Goal: Ask a question: Seek information or help from site administrators or community

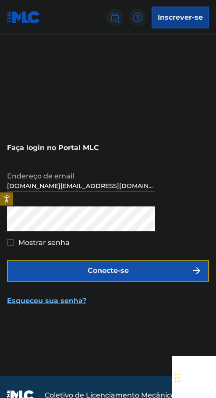
click at [75, 267] on button "Conecte-se" at bounding box center [108, 271] width 202 height 22
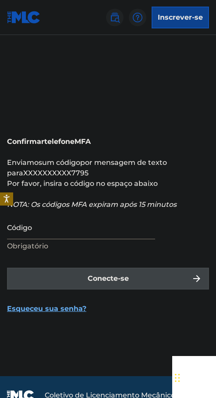
click at [52, 229] on input "Código" at bounding box center [81, 227] width 148 height 25
click at [61, 217] on input "Código" at bounding box center [81, 227] width 148 height 25
click at [54, 232] on input "Código" at bounding box center [81, 227] width 148 height 25
click at [54, 230] on input "Código" at bounding box center [81, 227] width 148 height 25
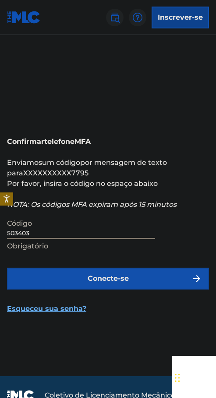
type input "503403"
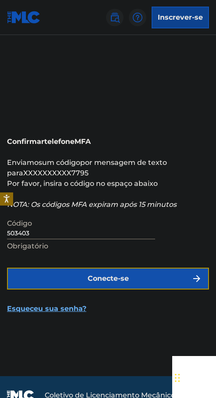
click at [40, 281] on button "Conecte-se" at bounding box center [108, 279] width 202 height 22
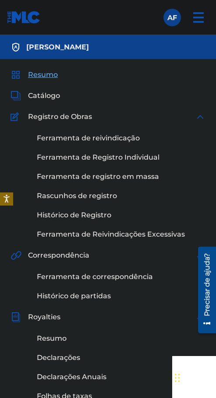
click at [36, 75] on font "Resumo" at bounding box center [43, 74] width 30 height 8
click at [49, 94] on font "Catálogo" at bounding box center [44, 96] width 32 height 8
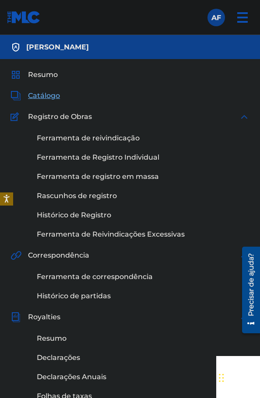
click at [47, 88] on div "Resumo Catálogo Registro de Obras Ferramenta de reivindicação Ferramenta de Reg…" at bounding box center [130, 295] width 260 height 473
click at [50, 81] on div "Resumo Catálogo Registro de Obras Ferramenta de reivindicação Ferramenta de Reg…" at bounding box center [130, 295] width 260 height 473
drag, startPoint x: 51, startPoint y: 75, endPoint x: 169, endPoint y: 3, distance: 138.5
click at [52, 75] on font "Resumo" at bounding box center [43, 74] width 30 height 8
click at [36, 18] on img at bounding box center [24, 17] width 34 height 13
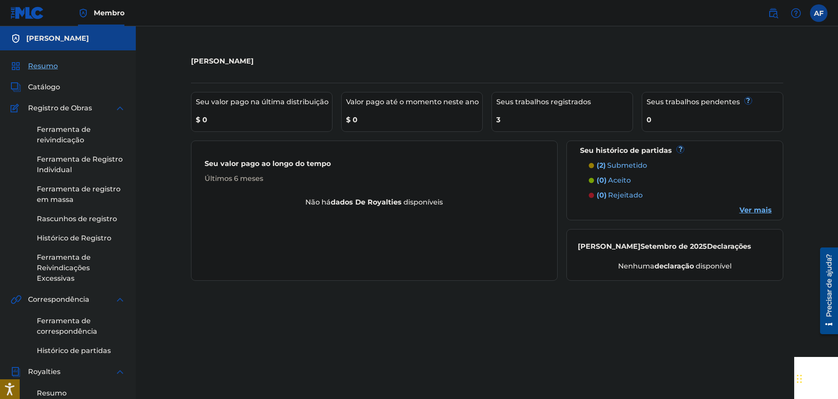
click at [215, 215] on link "Ver mais" at bounding box center [755, 210] width 32 height 11
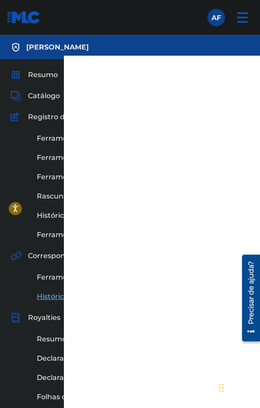
click at [144, 45] on div "[PERSON_NAME]" at bounding box center [130, 47] width 260 height 24
click at [190, 25] on nav "Membro AF AF [PERSON_NAME] [DOMAIN_NAME][EMAIL_ADDRESS][DOMAIN_NAME] Notificati…" at bounding box center [130, 17] width 260 height 35
click at [215, 12] on label at bounding box center [217, 18] width 18 height 18
click at [215, 18] on input "AF [PERSON_NAME] [DOMAIN_NAME][EMAIL_ADDRESS][DOMAIN_NAME] Notification Prefere…" at bounding box center [216, 18] width 0 height 0
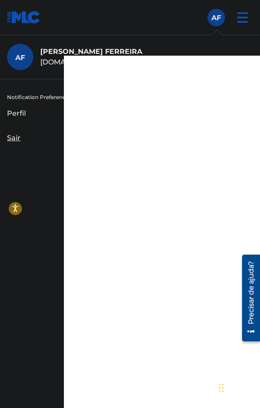
drag, startPoint x: 110, startPoint y: 14, endPoint x: 28, endPoint y: 0, distance: 83.4
click at [103, 14] on nav "Membro AF AF [PERSON_NAME] [DOMAIN_NAME][EMAIL_ADDRESS][DOMAIN_NAME] Notificati…" at bounding box center [130, 17] width 260 height 35
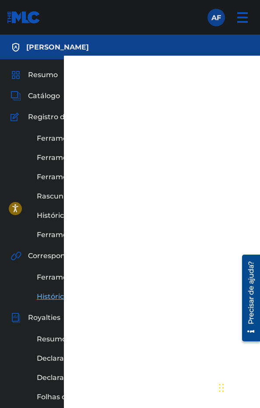
click at [11, 16] on img at bounding box center [24, 17] width 34 height 13
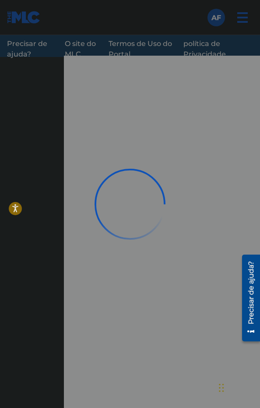
click at [215, 384] on div at bounding box center [130, 204] width 260 height 408
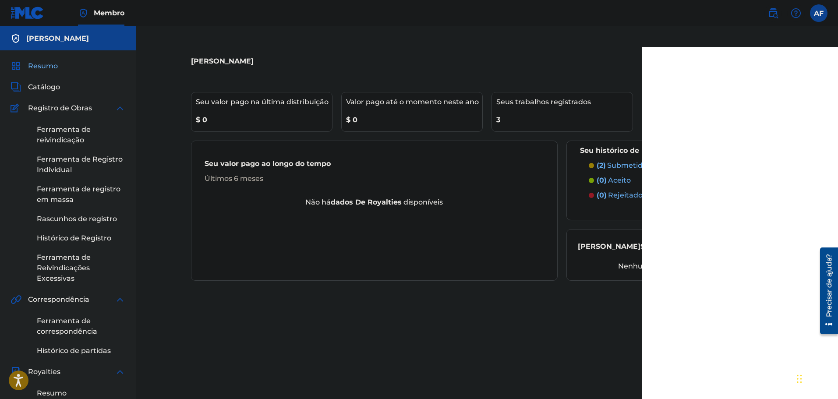
click at [215, 72] on div "[PERSON_NAME]" at bounding box center [419, 61] width 456 height 26
click at [215, 9] on img at bounding box center [795, 13] width 11 height 11
click at [215, 39] on link "Contact us" at bounding box center [795, 36] width 74 height 21
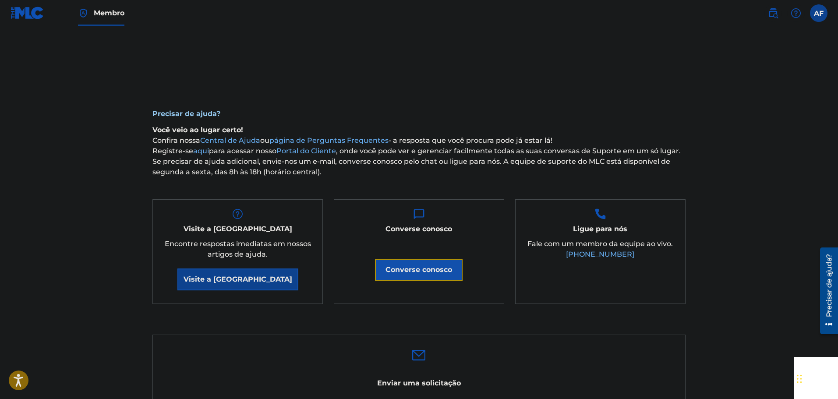
click at [215, 272] on font "Converse conosco" at bounding box center [418, 269] width 67 height 8
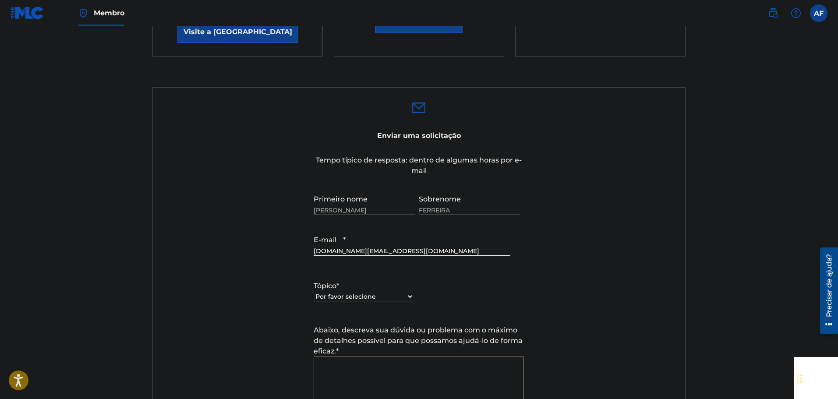
scroll to position [263, 0]
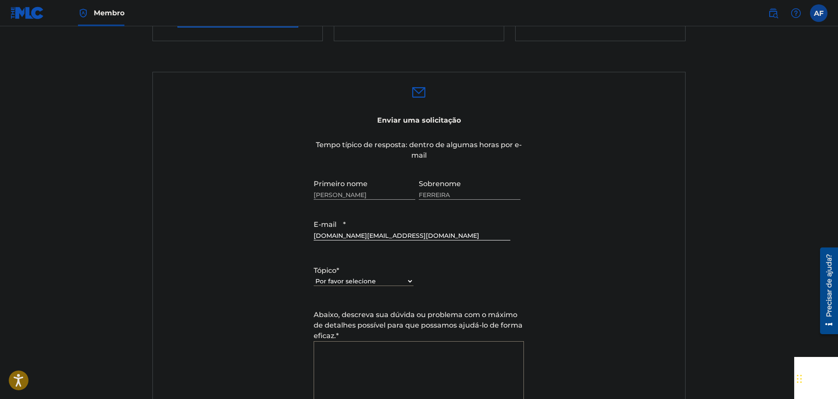
click at [215, 274] on label "Tópico *" at bounding box center [364, 270] width 100 height 11
click at [215, 277] on select "Por favor selecione Preciso de ajuda com minha conta Preciso de ajuda para gere…" at bounding box center [364, 281] width 100 height 9
click at [215, 278] on select "Por favor selecione Preciso de ajuda com minha conta Preciso de ajuda para gere…" at bounding box center [364, 281] width 100 height 9
click at [215, 277] on select "Por favor selecione Preciso de ajuda com minha conta Preciso de ajuda para gere…" at bounding box center [364, 281] width 100 height 9
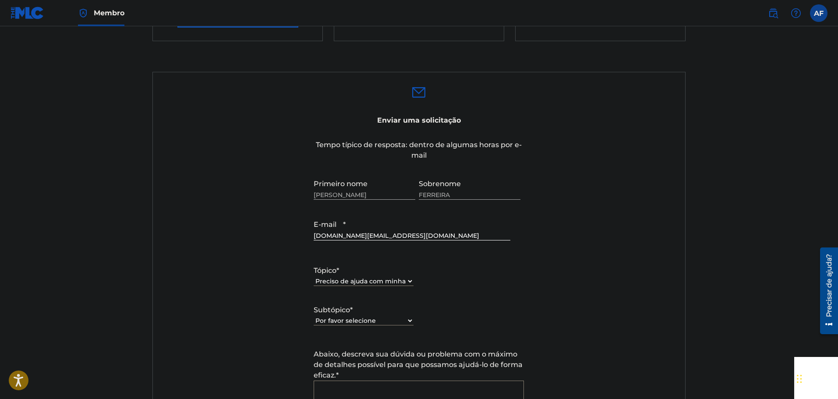
click at [215, 320] on select "Por favor selecione Preciso de ajuda com minha conta de usuário Não consigo faz…" at bounding box center [364, 320] width 100 height 9
click at [215, 294] on div "Por favor selecione Preciso de ajuda com minha conta Preciso de ajuda para gere…" at bounding box center [364, 286] width 100 height 20
click at [215, 282] on select "Por favor selecione Preciso de ajuda com minha conta Preciso de ajuda para gere…" at bounding box center [364, 281] width 100 height 9
click at [215, 277] on select "Por favor selecione Preciso de ajuda com minha conta Preciso de ajuda para gere…" at bounding box center [364, 281] width 100 height 9
click at [215, 325] on div "Por favor selecione Preciso de ajuda com o CWR Preciso de ajuda para registrar …" at bounding box center [364, 325] width 100 height 20
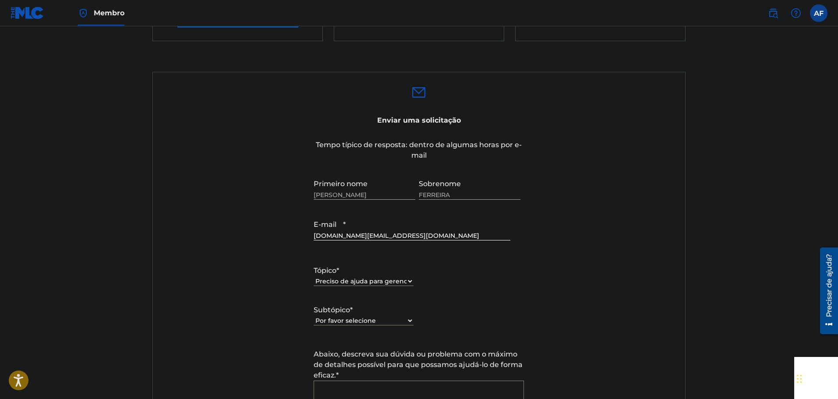
click at [215, 322] on select "Por favor selecione Preciso de ajuda com o CWR Preciso de ajuda para registrar …" at bounding box center [364, 320] width 100 height 9
click at [215, 284] on select "Por favor selecione Preciso de ajuda com minha conta Preciso de ajuda para gere…" at bounding box center [364, 281] width 100 height 9
click at [215, 277] on select "Por favor selecione Preciso de ajuda com minha conta Preciso de ajuda para gere…" at bounding box center [364, 281] width 100 height 9
drag, startPoint x: 390, startPoint y: 296, endPoint x: 387, endPoint y: 309, distance: 13.2
click at [215, 296] on label "Sub Topic *" at bounding box center [364, 301] width 100 height 10
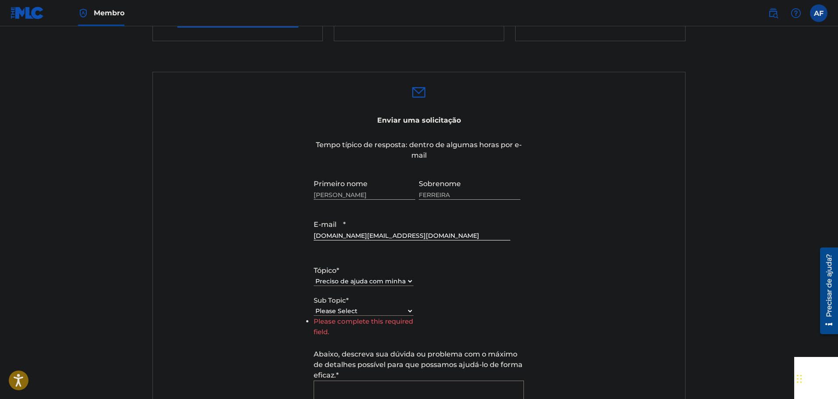
click at [215, 306] on select "Please Select I need help with my user account I can't log in to my user accoun…" at bounding box center [364, 310] width 100 height 9
click at [215, 309] on select "Please Select I need help with my user account I can't log in to my user accoun…" at bounding box center [364, 310] width 100 height 9
click at [215, 274] on label "Tópico *" at bounding box center [364, 270] width 100 height 11
click at [215, 277] on select "Por favor selecione Preciso de ajuda com minha conta Preciso de ajuda para gere…" at bounding box center [364, 281] width 100 height 9
click at [215, 274] on label "Tópico *" at bounding box center [364, 270] width 100 height 11
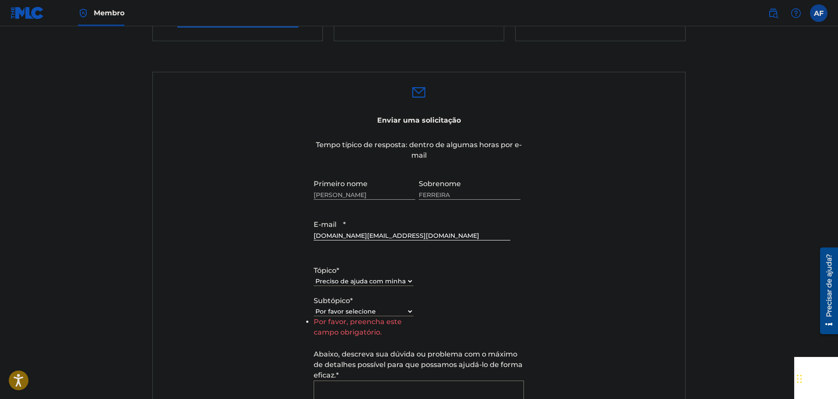
click at [215, 277] on select "Por favor selecione Preciso de ajuda com minha conta Preciso de ajuda para gere…" at bounding box center [364, 281] width 100 height 9
click at [215, 282] on select "Por favor selecione Preciso de ajuda com minha conta Preciso de ajuda para gere…" at bounding box center [364, 281] width 100 height 9
click at [215, 277] on select "Por favor selecione Preciso de ajuda com minha conta Preciso de ajuda para gere…" at bounding box center [364, 281] width 100 height 9
click at [215, 321] on select "Please Select I need help with the Public Search I need help with the Bulk Data…" at bounding box center [364, 320] width 100 height 9
click at [215, 282] on select "Por favor selecione Preciso de ajuda com minha conta Preciso de ajuda para gere…" at bounding box center [364, 281] width 100 height 9
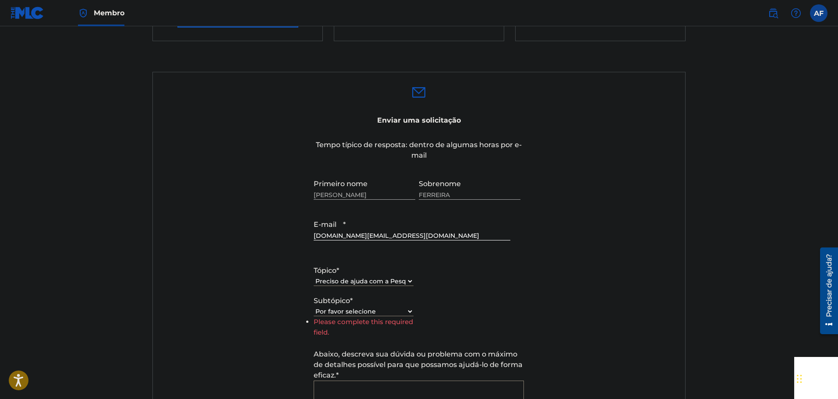
click at [215, 270] on label "Tópico *" at bounding box center [364, 270] width 100 height 11
click at [215, 277] on select "Por favor selecione Preciso de ajuda com minha conta Preciso de ajuda para gere…" at bounding box center [364, 281] width 100 height 9
click at [215, 276] on div "Por favor selecione Preciso de ajuda com minha conta Preciso de ajuda para gere…" at bounding box center [364, 286] width 100 height 20
click at [215, 285] on select "Por favor selecione Preciso de ajuda com minha conta Preciso de ajuda para gere…" at bounding box center [364, 281] width 100 height 9
click at [215, 277] on select "Por favor selecione Preciso de ajuda com minha conta Preciso de ajuda para gere…" at bounding box center [364, 281] width 100 height 9
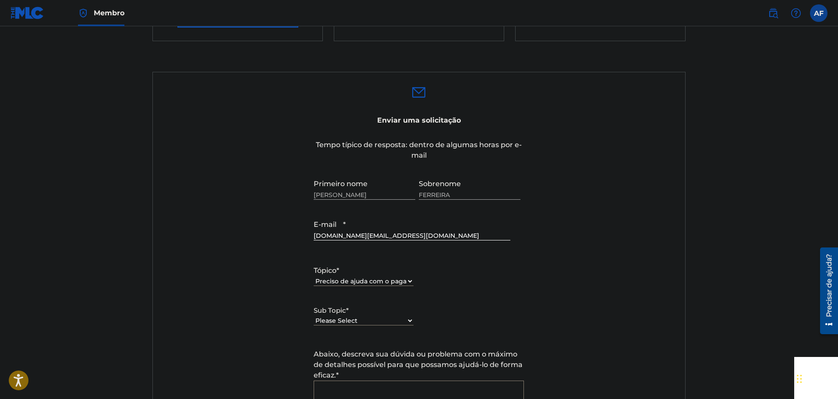
click at [215, 313] on label "Sub Topic *" at bounding box center [364, 311] width 100 height 10
click at [215, 316] on select "Please Select I need help setting up my payment information in The MLC Portal I…" at bounding box center [364, 320] width 100 height 9
click at [215, 323] on select "Please Select I need help setting up my payment information in The MLC Portal I…" at bounding box center [364, 320] width 100 height 9
click at [215, 298] on div "Subtópico * Por favor selecione Preciso de ajuda para configurar minhas informa…" at bounding box center [364, 315] width 100 height 39
click at [215, 289] on div "Por favor selecione Preciso de ajuda com minha conta Preciso de ajuda para gere…" at bounding box center [364, 286] width 100 height 20
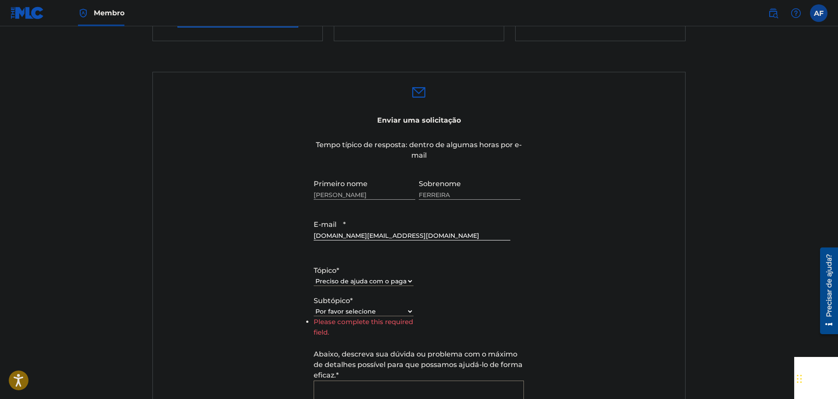
click at [215, 285] on select "Por favor selecione Preciso de ajuda com minha conta Preciso de ajuda para gere…" at bounding box center [364, 281] width 100 height 9
select select "I need help with managing my catalog"
click at [215, 277] on select "Por favor selecione Preciso de ajuda com minha conta Preciso de ajuda para gere…" at bounding box center [364, 281] width 100 height 9
drag, startPoint x: 386, startPoint y: 295, endPoint x: 384, endPoint y: 304, distance: 9.5
click at [215, 299] on div "Tópico * Por favor selecione Preciso de ajuda com minha conta Preciso de ajuda …" at bounding box center [419, 295] width 210 height 79
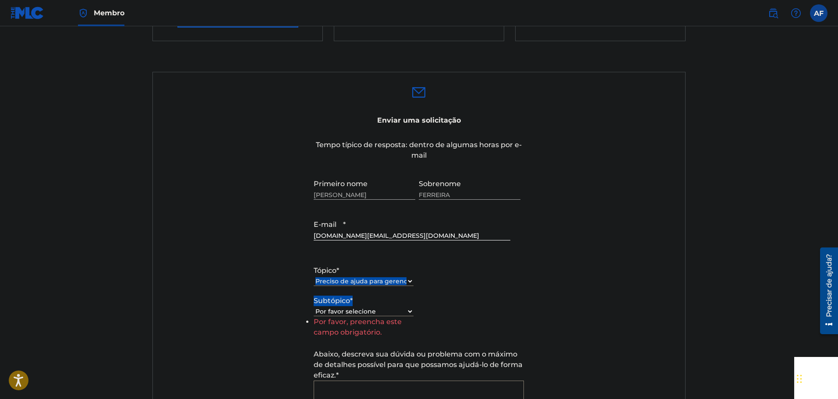
click at [215, 307] on select "Por favor selecione Preciso de ajuda com o CWR Preciso de ajuda para registrar …" at bounding box center [364, 311] width 100 height 9
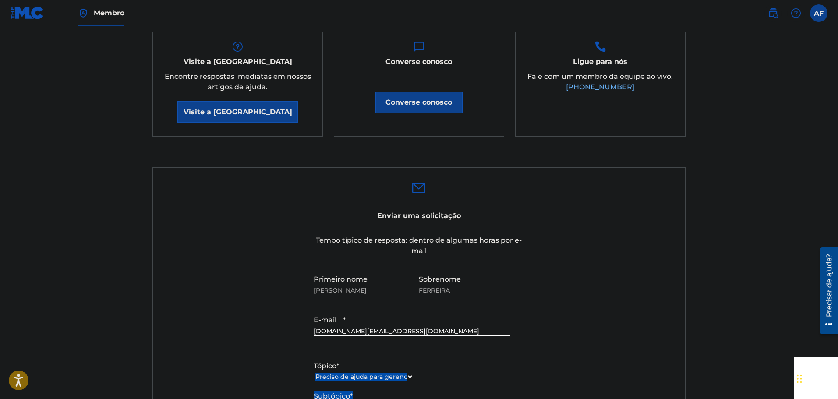
scroll to position [219, 0]
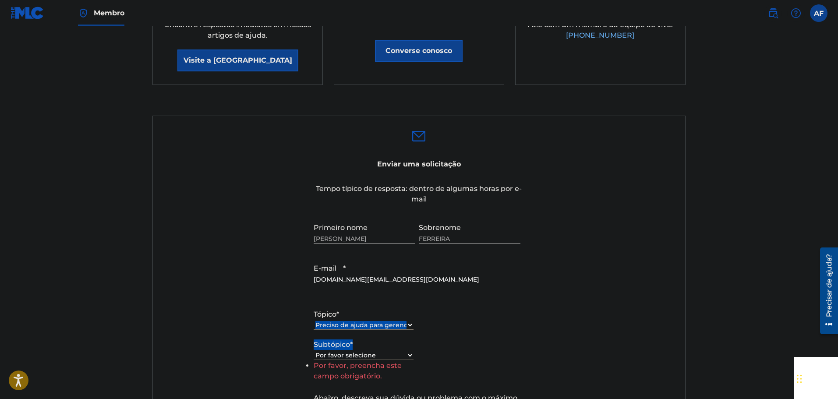
click at [215, 351] on select "Por favor selecione Preciso de ajuda com o CWR Preciso de ajuda para registrar …" at bounding box center [364, 355] width 100 height 9
click at [215, 360] on select "Por favor selecione Preciso de ajuda com o CWR Preciso de ajuda para registrar …" at bounding box center [364, 355] width 100 height 9
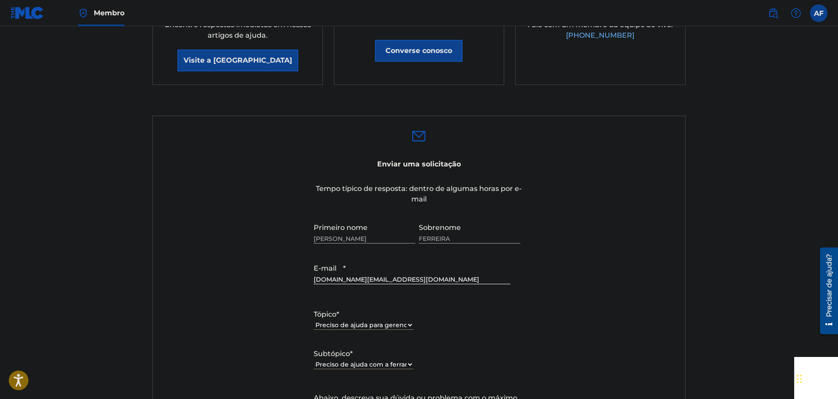
click at [215, 361] on div "Por favor selecione Preciso de ajuda com o CWR Preciso de ajuda para registrar …" at bounding box center [364, 369] width 100 height 20
click at [215, 356] on label "Subtópico *" at bounding box center [364, 354] width 100 height 11
click at [215, 360] on select "Por favor selecione Preciso de ajuda com o CWR Preciso de ajuda para registrar …" at bounding box center [364, 364] width 100 height 9
click at [215, 361] on select "Por favor selecione Preciso de ajuda com o CWR Preciso de ajuda para registrar …" at bounding box center [364, 364] width 100 height 9
select select "I need help with the Claiming Tool"
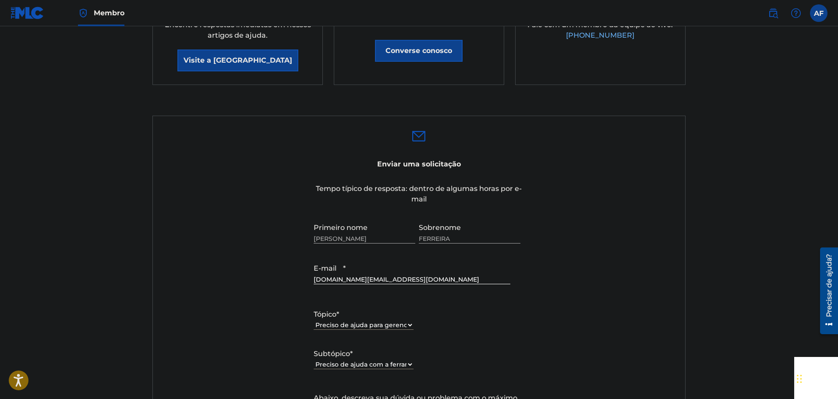
click at [215, 360] on select "Por favor selecione Preciso de ajuda com o CWR Preciso de ajuda para registrar …" at bounding box center [364, 364] width 100 height 9
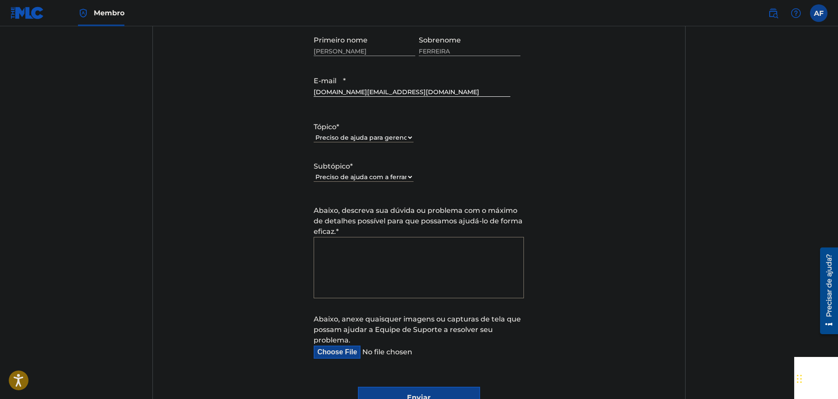
scroll to position [438, 0]
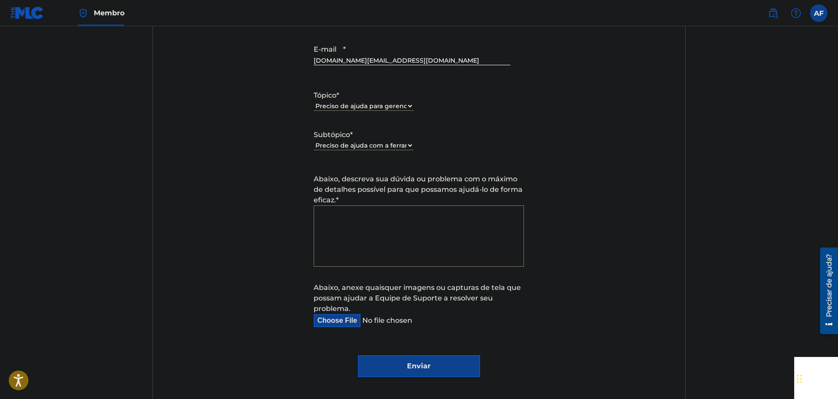
click at [215, 331] on form "Enviar uma solicitação Tempo típico de resposta: dentro de algumas horas por e-…" at bounding box center [419, 157] width 532 height 440
click at [215, 322] on input "Abaixo, anexe quaisquer imagens ou capturas de tela que possam ajudar a Equipe …" at bounding box center [412, 320] width 196 height 13
type input "C:\fakepath\Captura de tela [DATE] 112004.png"
click at [215, 232] on textarea "Abaixo, descreva sua dúvida ou problema com o máximo de detalhes possível para …" at bounding box center [419, 235] width 210 height 61
type textarea "c"
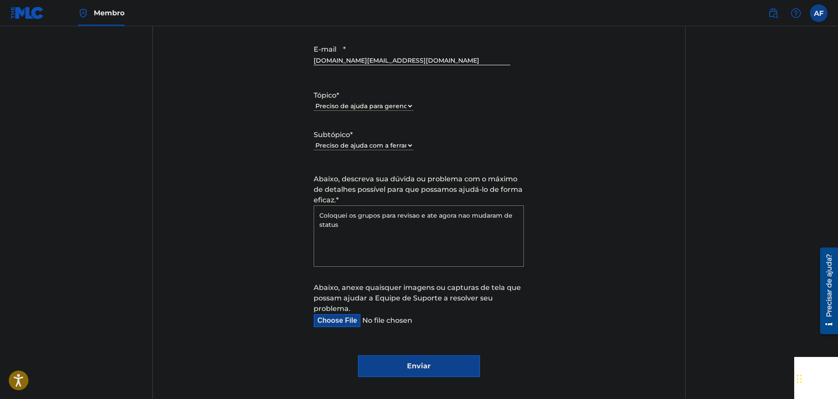
type textarea "Coloquei os grupos para revisao e ate agora nao mudaram de status"
click at [215, 364] on input "Enviar" at bounding box center [419, 366] width 122 height 22
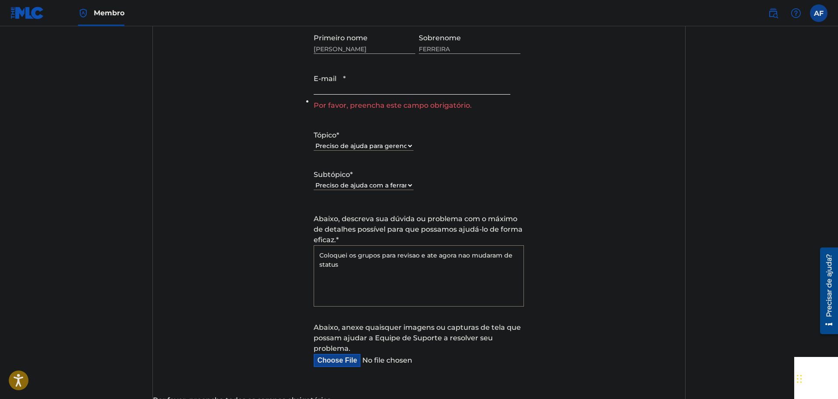
scroll to position [394, 0]
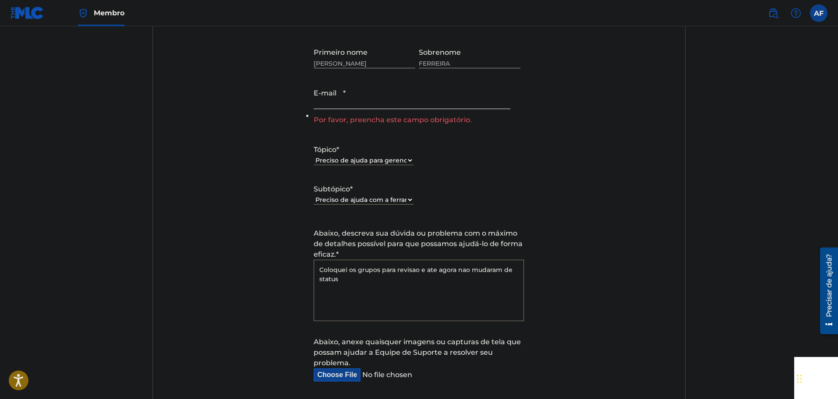
click at [215, 101] on input "E-mail *" at bounding box center [412, 96] width 196 height 25
type input "[DOMAIN_NAME][EMAIL_ADDRESS][DOMAIN_NAME]"
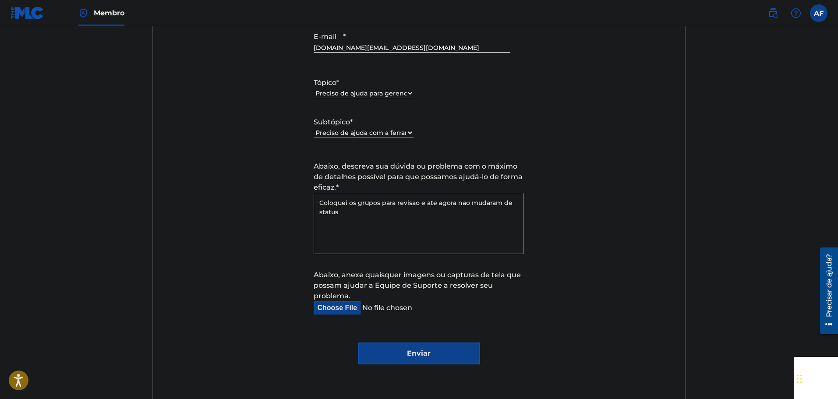
scroll to position [569, 0]
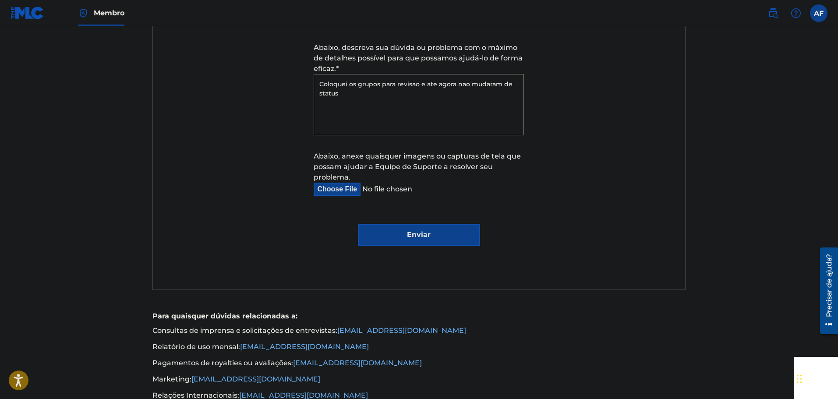
drag, startPoint x: 445, startPoint y: 242, endPoint x: 454, endPoint y: 224, distance: 20.4
click at [215, 238] on input "Enviar" at bounding box center [419, 235] width 122 height 22
type input "Submit"
click at [215, 224] on input "Submit" at bounding box center [419, 235] width 122 height 22
click at [215, 243] on input "Submit" at bounding box center [419, 235] width 122 height 22
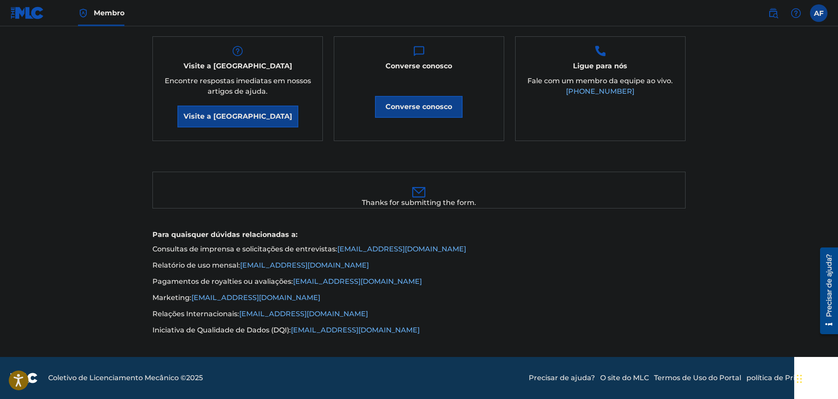
click at [215, 235] on h5 "Para quaisquer dúvidas relacionadas a:" at bounding box center [418, 234] width 533 height 11
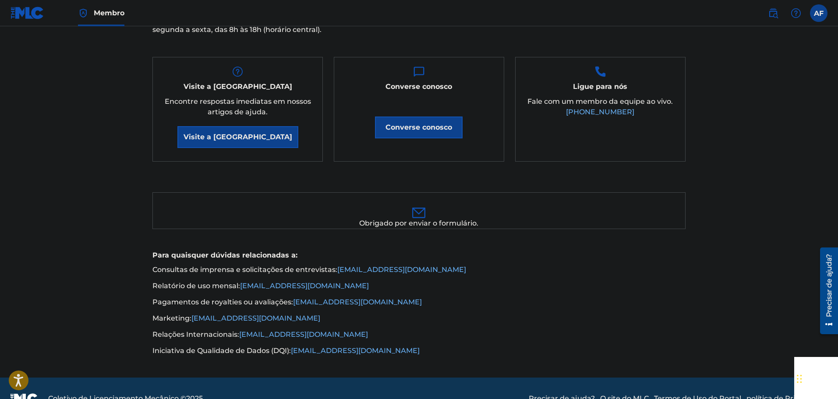
scroll to position [163, 0]
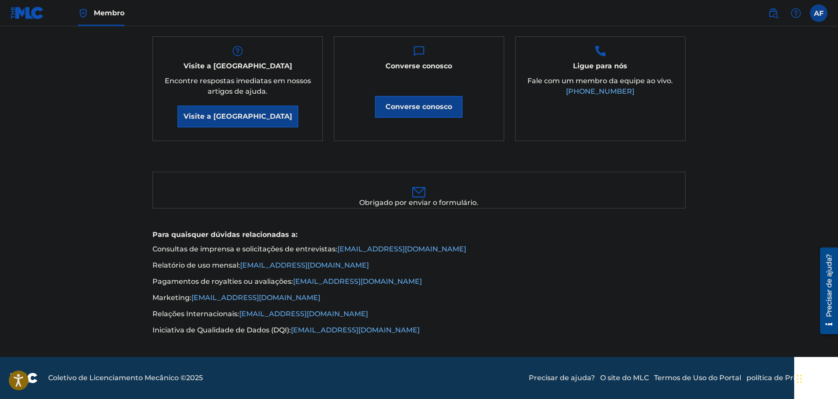
click at [179, 131] on div "Visite a Central de Ajuda Encontre respostas imediatas em nossos artigos de aju…" at bounding box center [237, 88] width 170 height 105
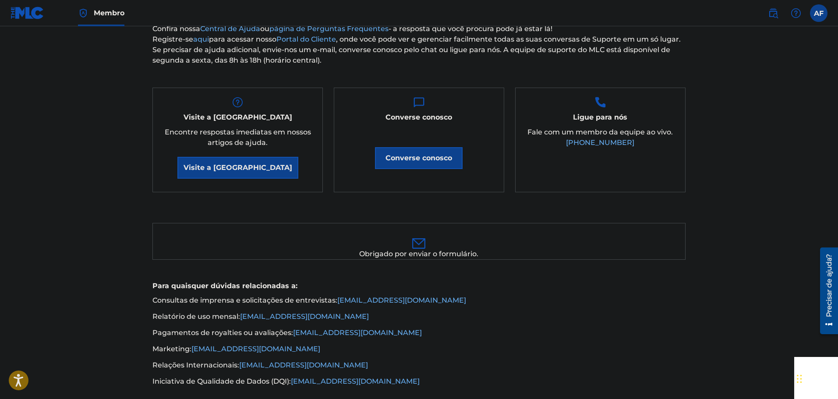
scroll to position [32, 0]
